Goal: Task Accomplishment & Management: Use online tool/utility

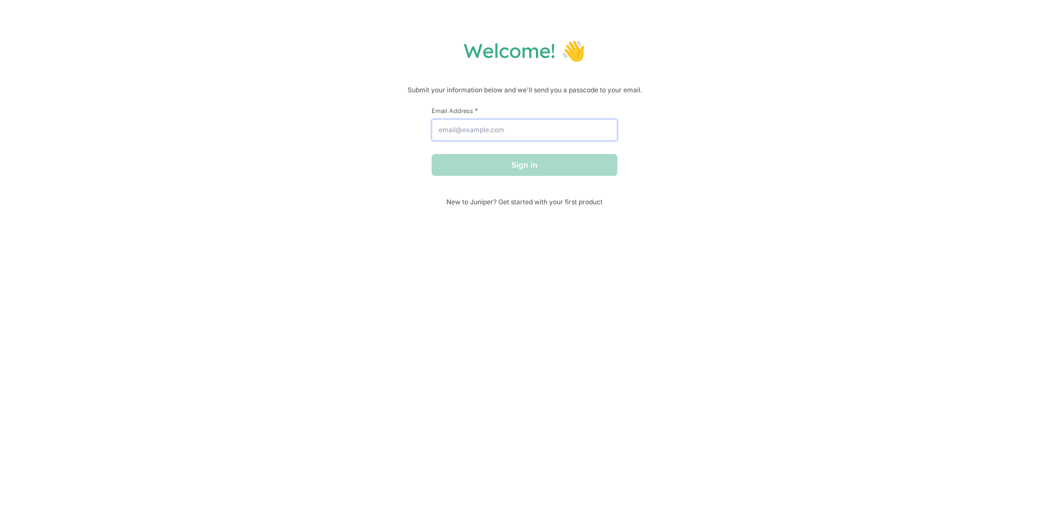
click at [463, 122] on input "Email Address *" at bounding box center [525, 130] width 186 height 22
type input "[EMAIL_ADDRESS][DOMAIN_NAME]"
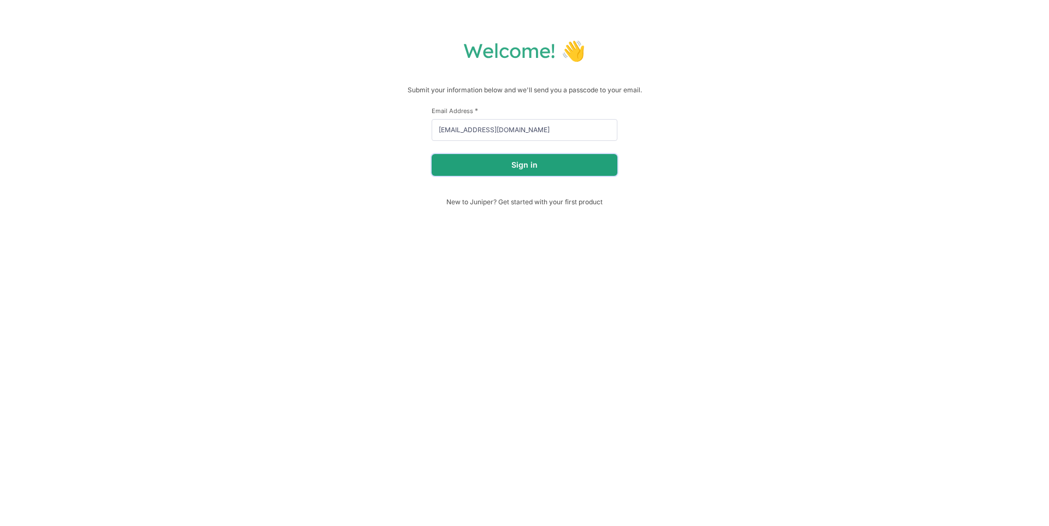
click at [516, 161] on button "Sign in" at bounding box center [525, 165] width 186 height 22
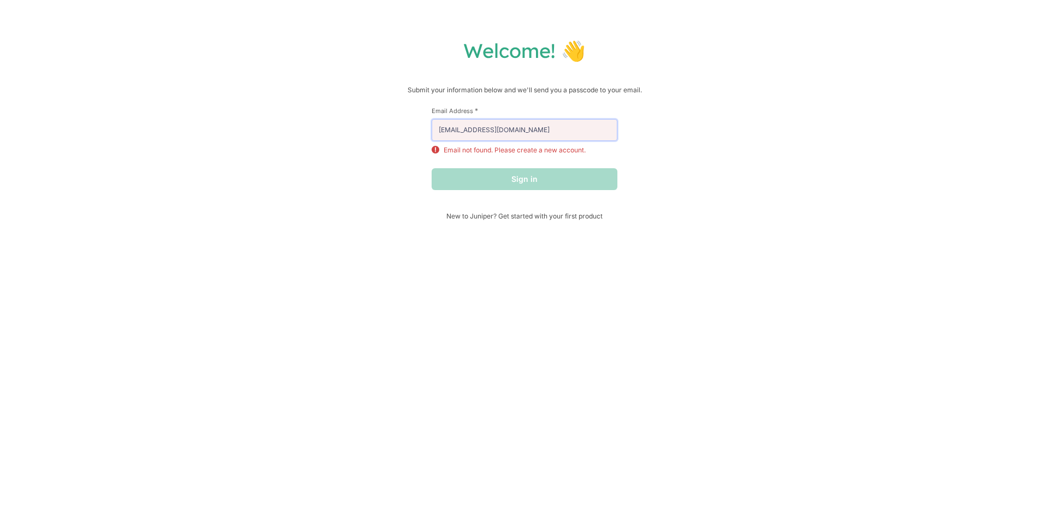
click at [533, 127] on input "[EMAIL_ADDRESS][DOMAIN_NAME]" at bounding box center [525, 130] width 186 height 22
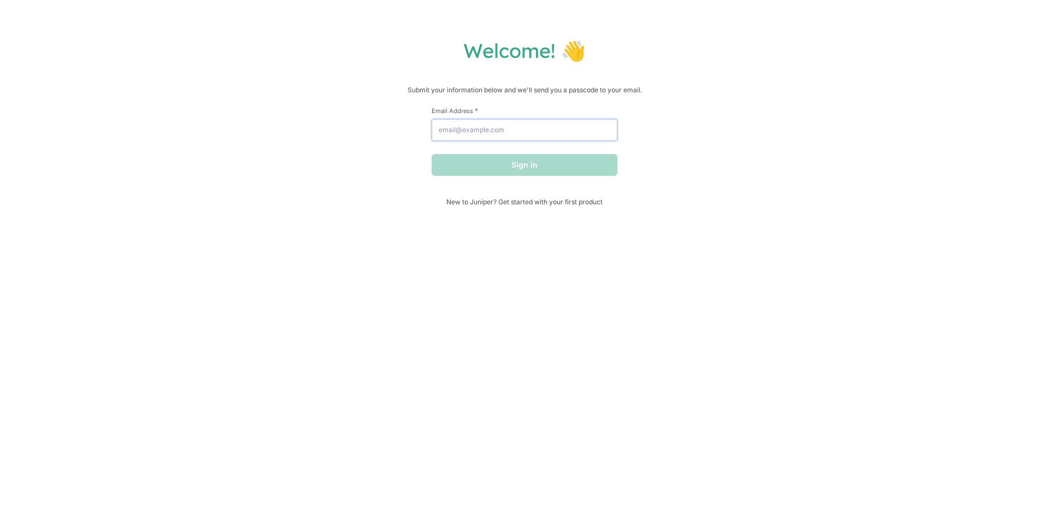
click at [499, 121] on input "Email Address *" at bounding box center [525, 130] width 186 height 22
type input "[EMAIL_ADDRESS][DOMAIN_NAME]"
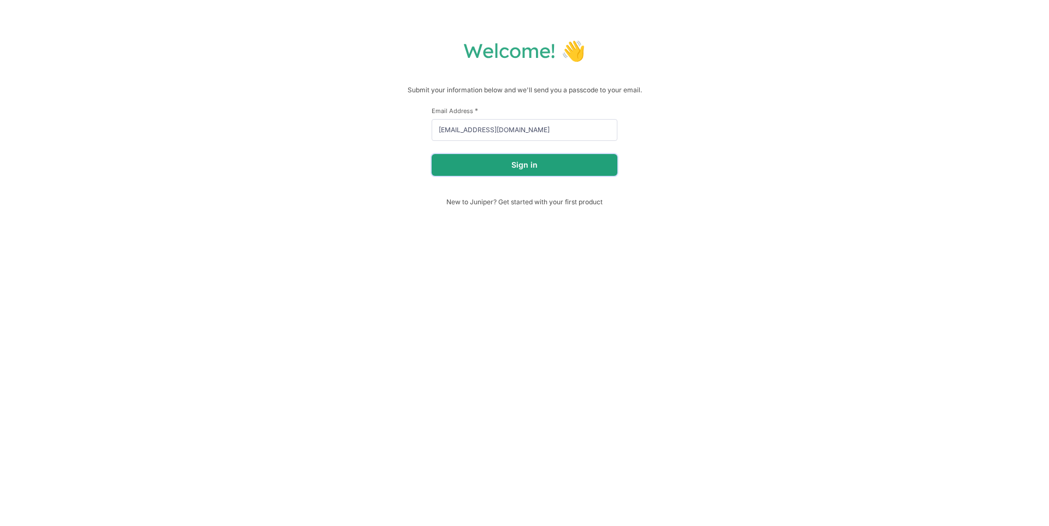
click at [515, 161] on button "Sign in" at bounding box center [525, 165] width 186 height 22
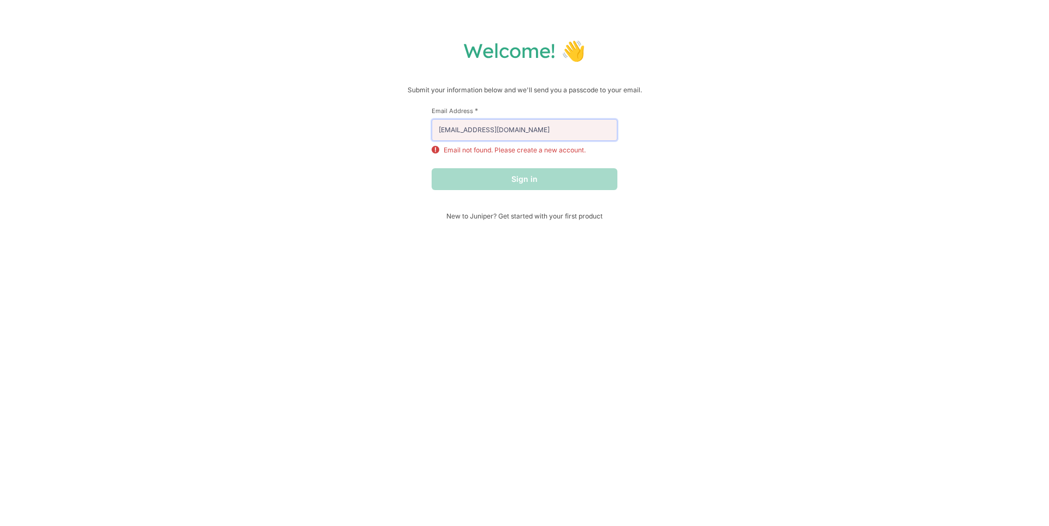
click at [534, 123] on input "[EMAIL_ADDRESS][DOMAIN_NAME]" at bounding box center [525, 130] width 186 height 22
click at [468, 230] on div "Welcome! 👋 Submit your information below and we'll send you a passcode to your …" at bounding box center [524, 263] width 1049 height 526
click at [539, 218] on span "New to Juniper? Get started with your first product" at bounding box center [525, 216] width 186 height 8
